Goal: Obtain resource: Obtain resource

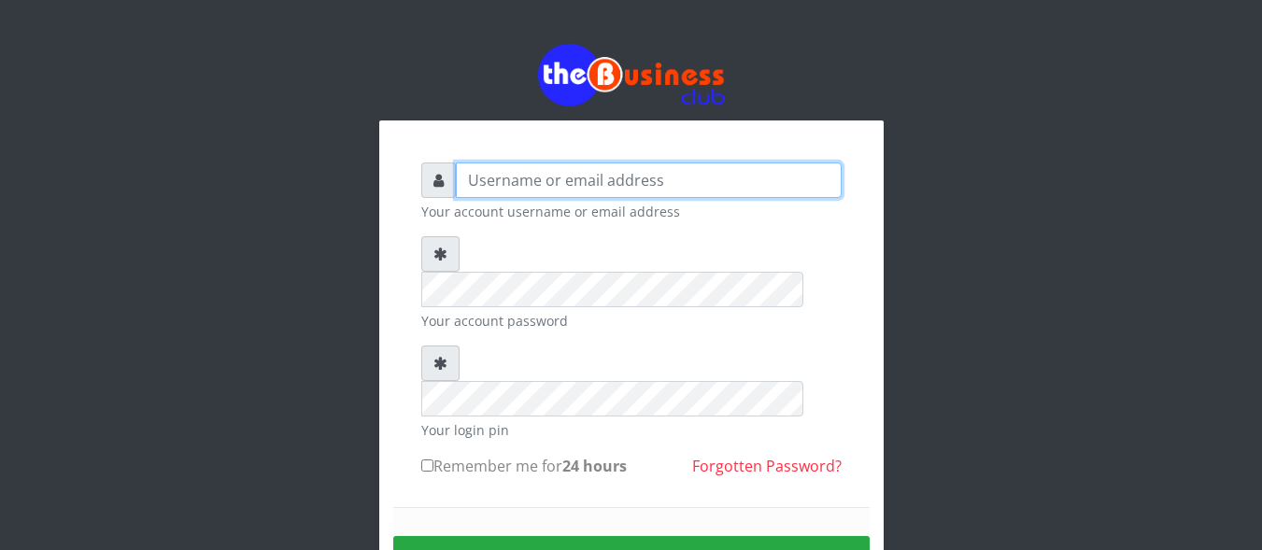
click at [565, 170] on input "text" at bounding box center [649, 181] width 386 height 36
type input "Innocent"
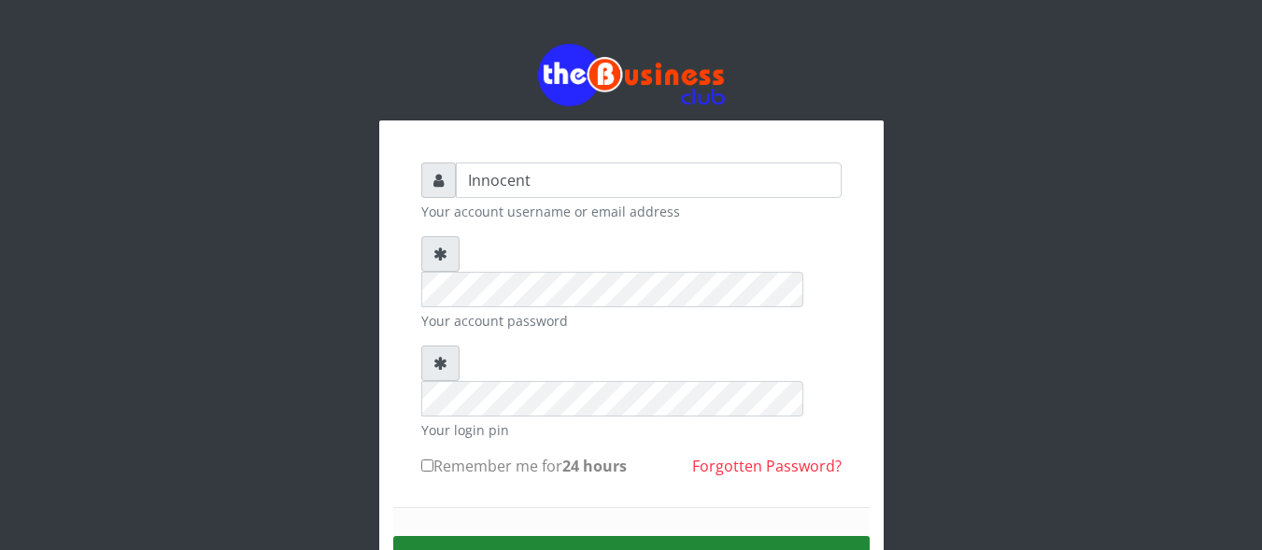
click at [639, 536] on button "Sign in" at bounding box center [631, 560] width 477 height 48
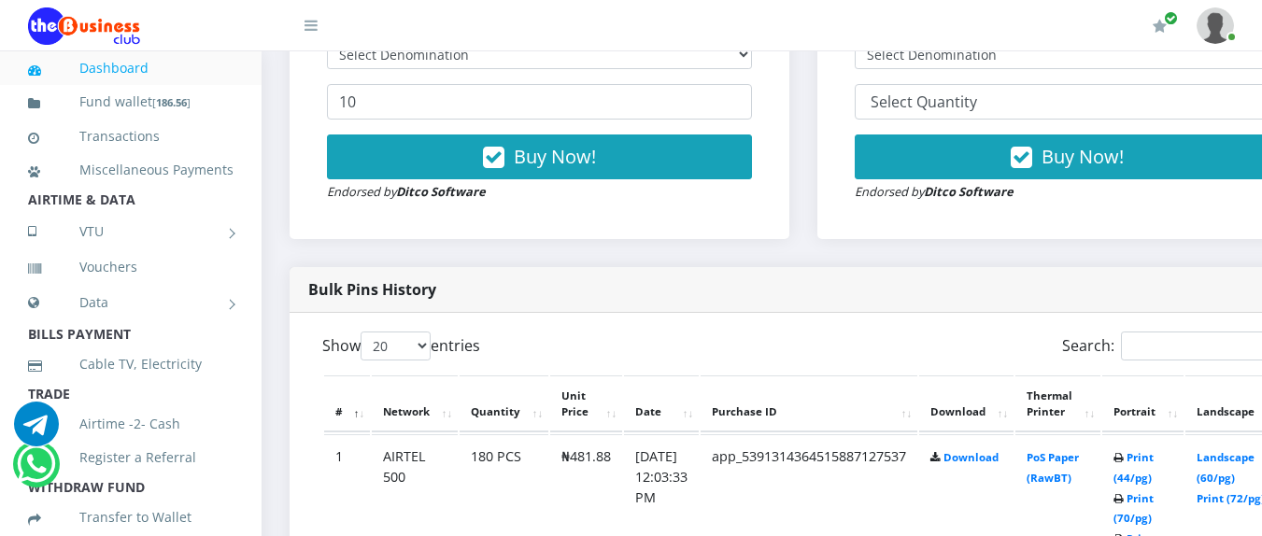
scroll to position [785, 0]
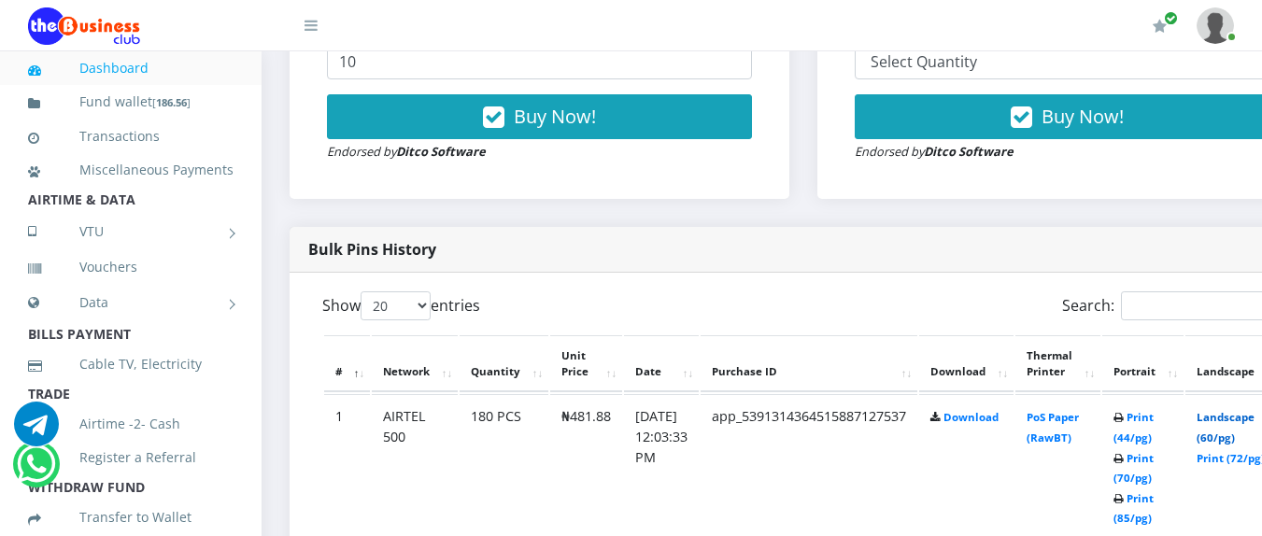
click at [1244, 419] on link "Landscape (60/pg)" at bounding box center [1226, 427] width 58 height 35
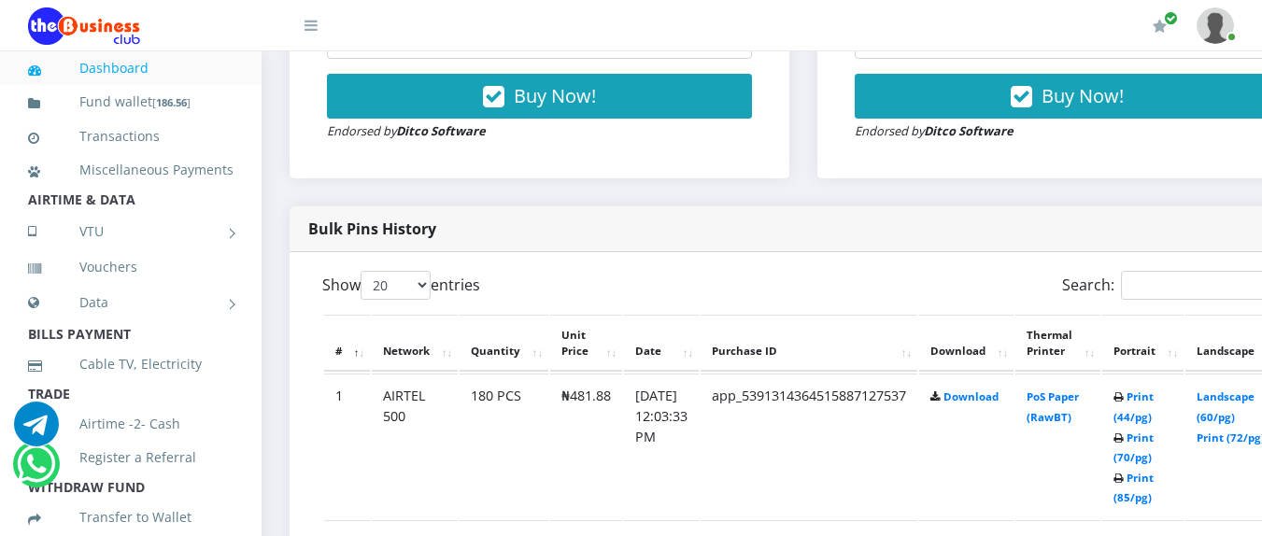
scroll to position [843, 0]
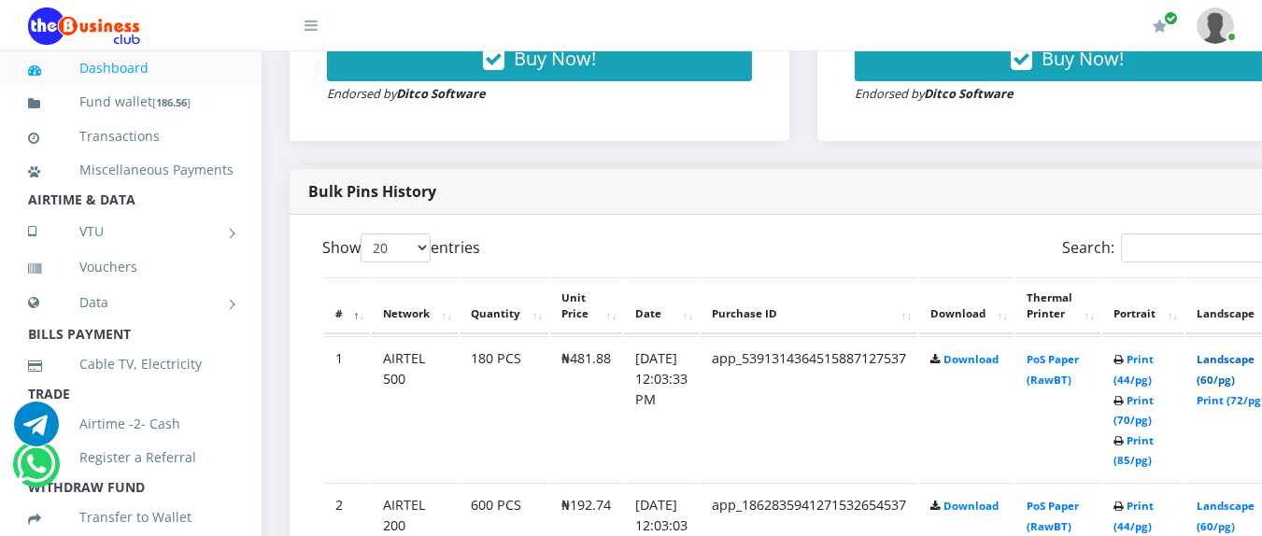
click at [1255, 364] on link "Landscape (60/pg)" at bounding box center [1226, 369] width 58 height 35
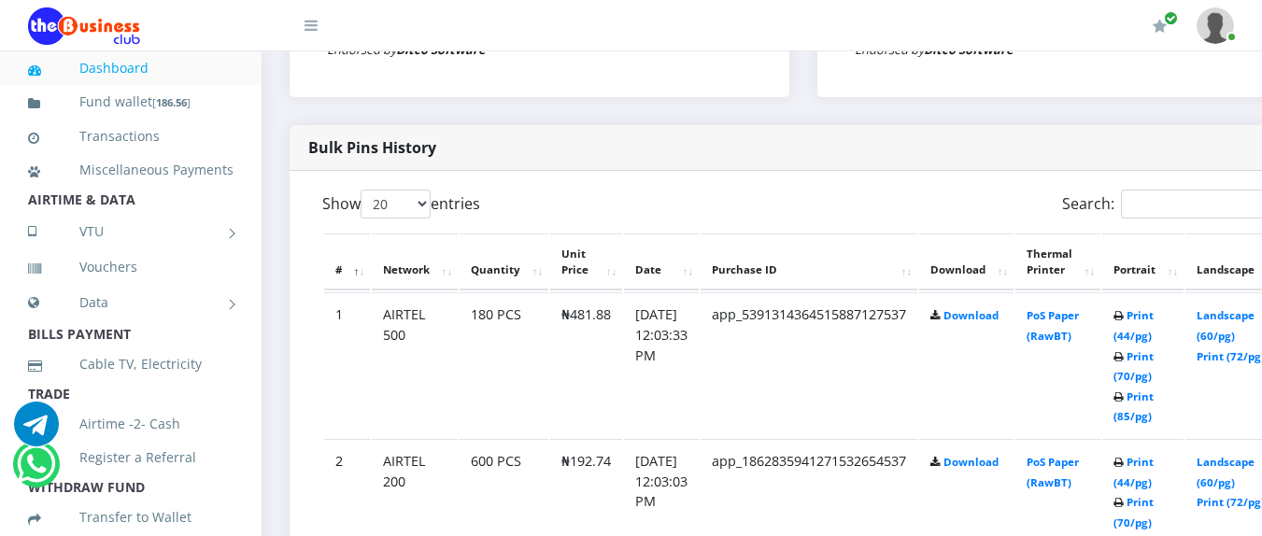
scroll to position [843, 0]
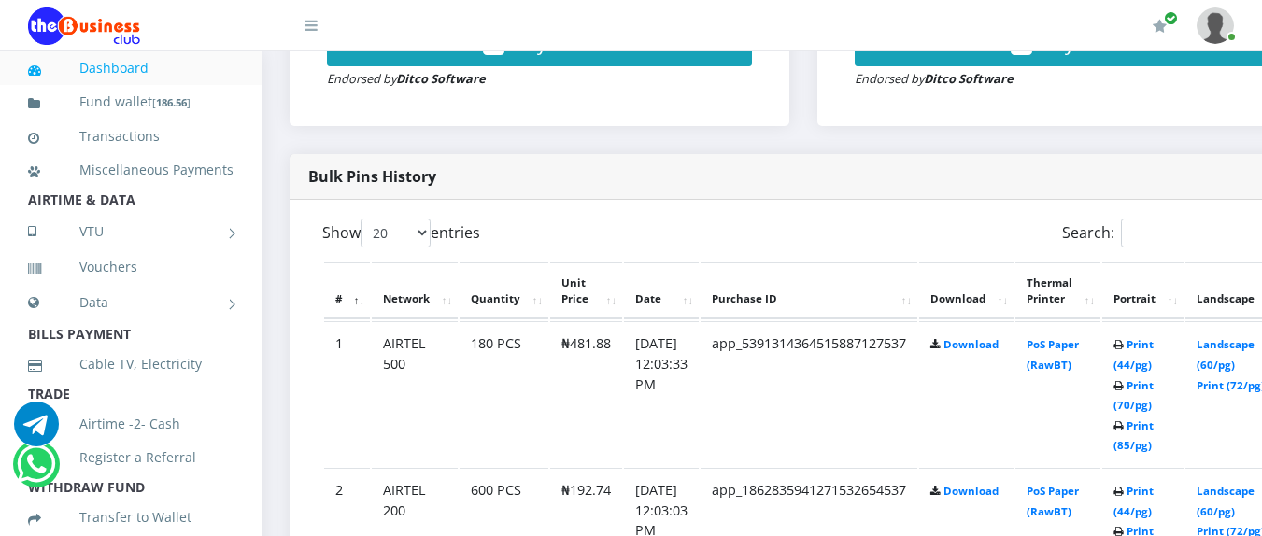
scroll to position [843, 0]
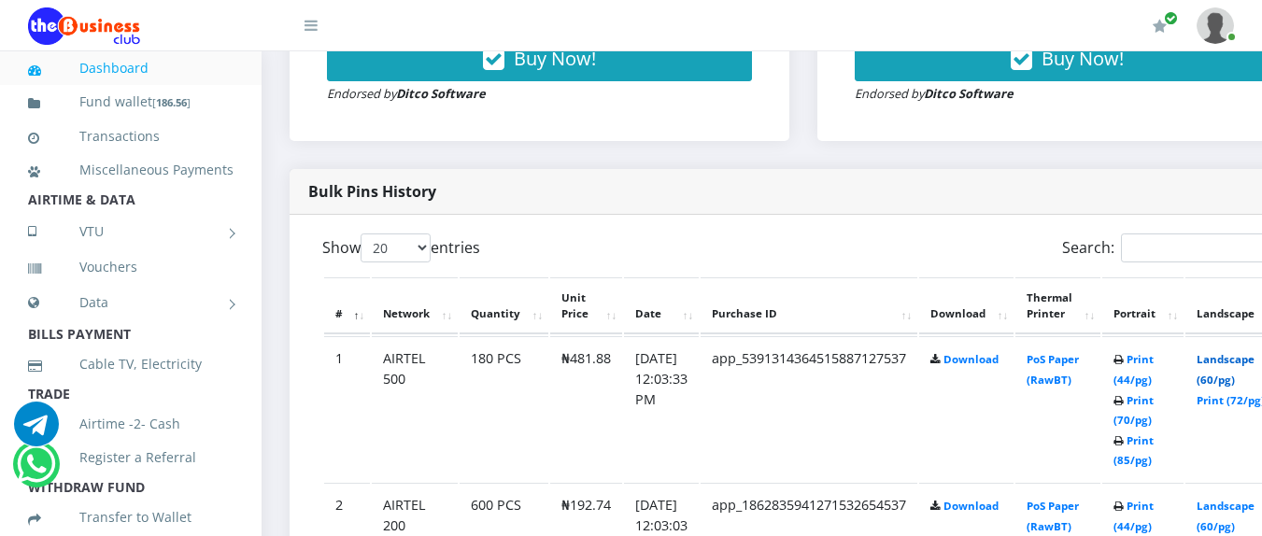
click at [1244, 361] on link "Landscape (60/pg)" at bounding box center [1226, 369] width 58 height 35
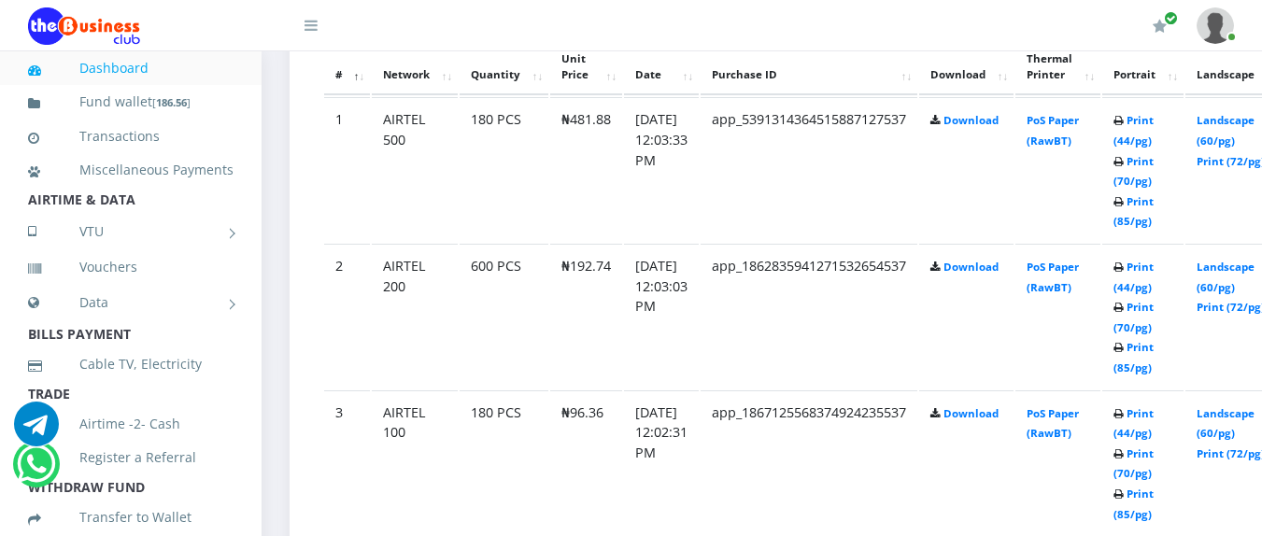
scroll to position [1045, 0]
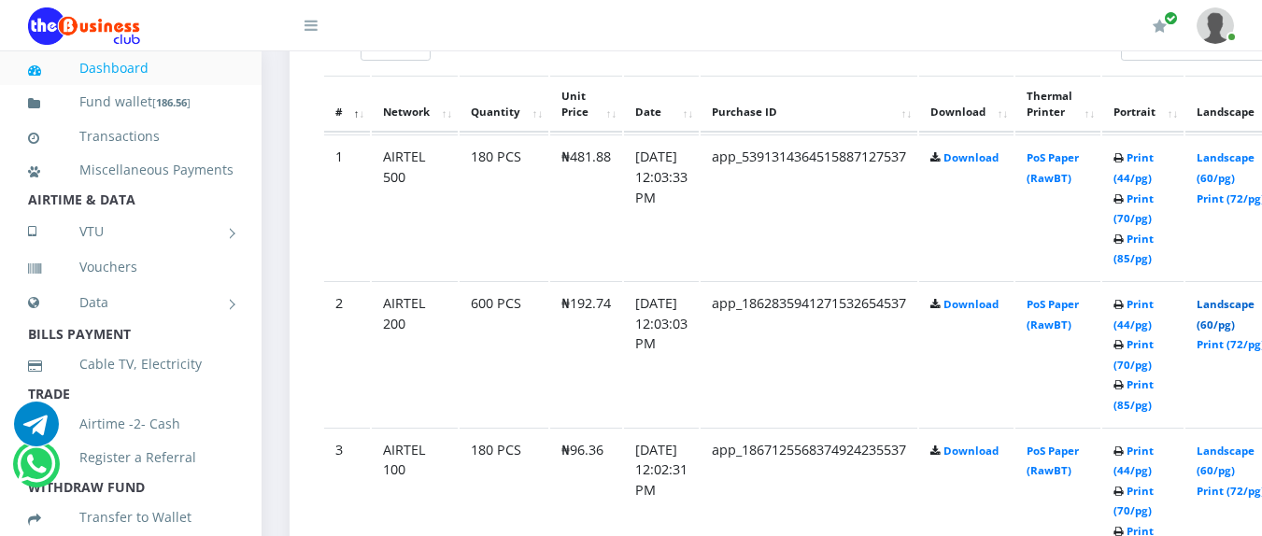
click at [1245, 301] on link "Landscape (60/pg)" at bounding box center [1226, 314] width 58 height 35
click at [1243, 448] on link "Landscape (60/pg)" at bounding box center [1226, 461] width 58 height 35
